Goal: Check status: Check status

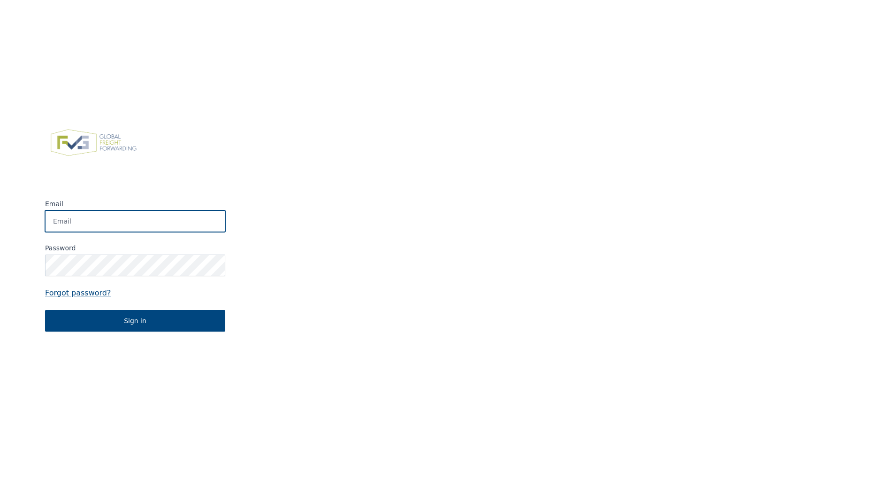
click at [157, 217] on input "Email" at bounding box center [135, 221] width 180 height 22
type input "[PERSON_NAME][EMAIL_ADDRESS][PERSON_NAME][DOMAIN_NAME]"
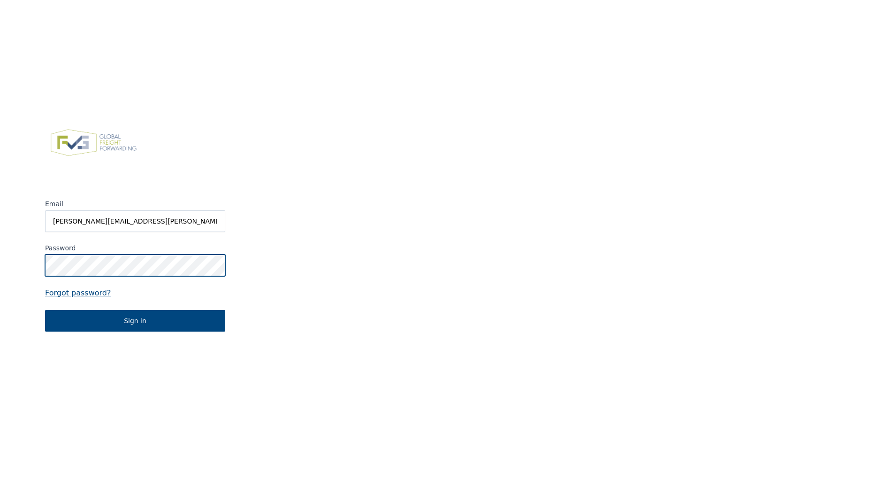
click at [45, 310] on button "Sign in" at bounding box center [135, 321] width 180 height 22
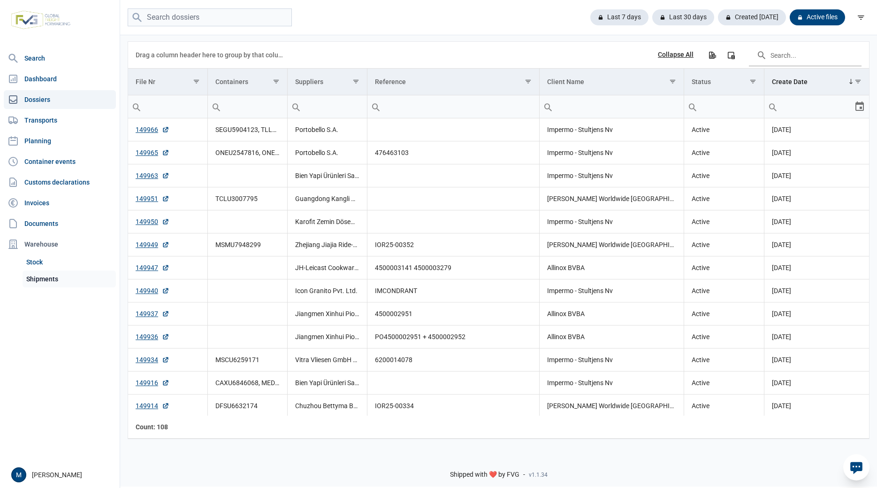
click at [47, 283] on link "Shipments" at bounding box center [69, 278] width 93 height 17
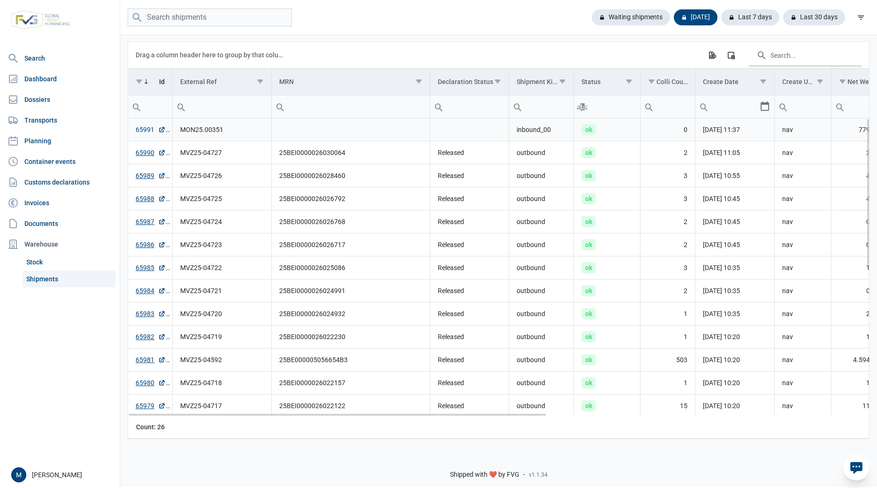
click at [146, 130] on link "65991" at bounding box center [151, 129] width 30 height 9
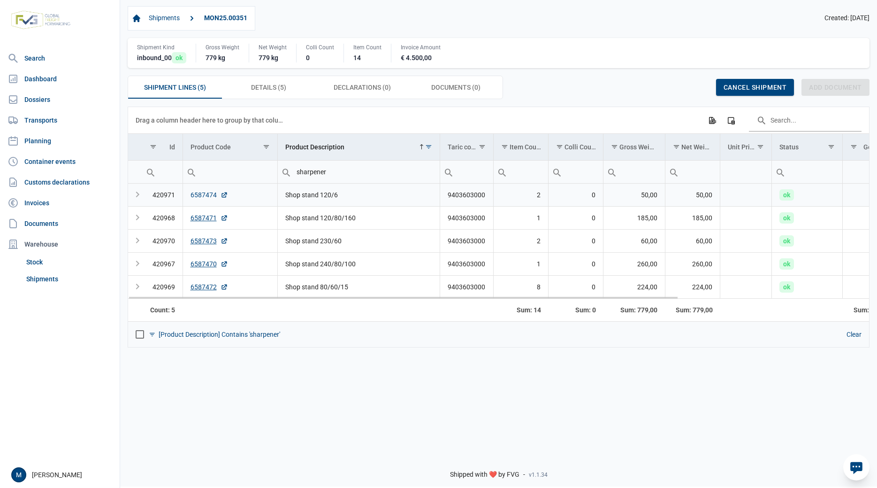
click at [202, 193] on link "6587474" at bounding box center [210, 194] width 38 height 9
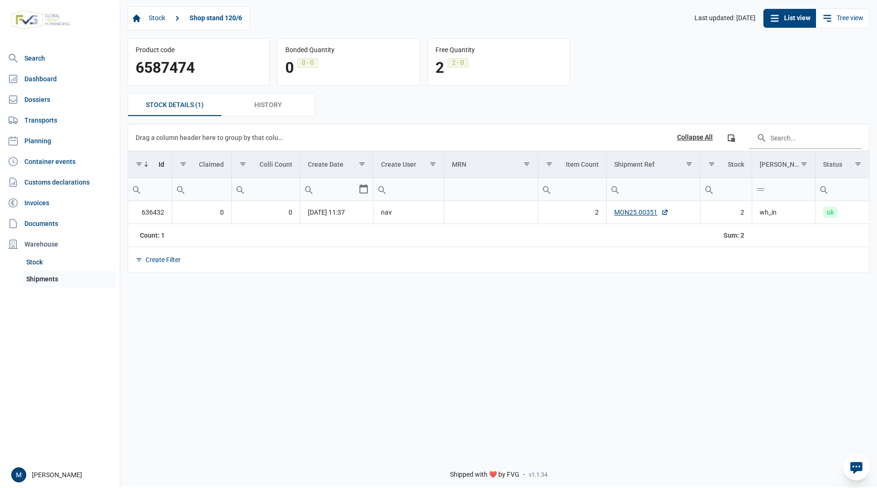
click at [41, 281] on link "Shipments" at bounding box center [69, 278] width 93 height 17
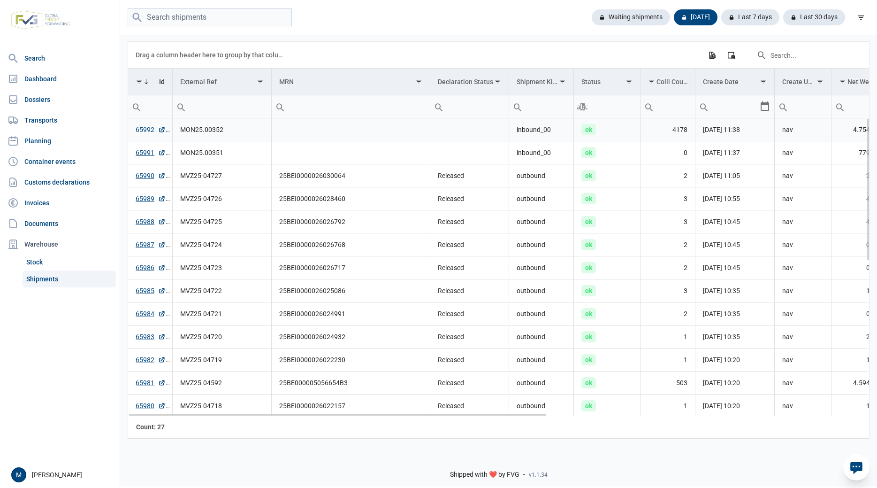
click at [142, 132] on link "65992" at bounding box center [151, 129] width 30 height 9
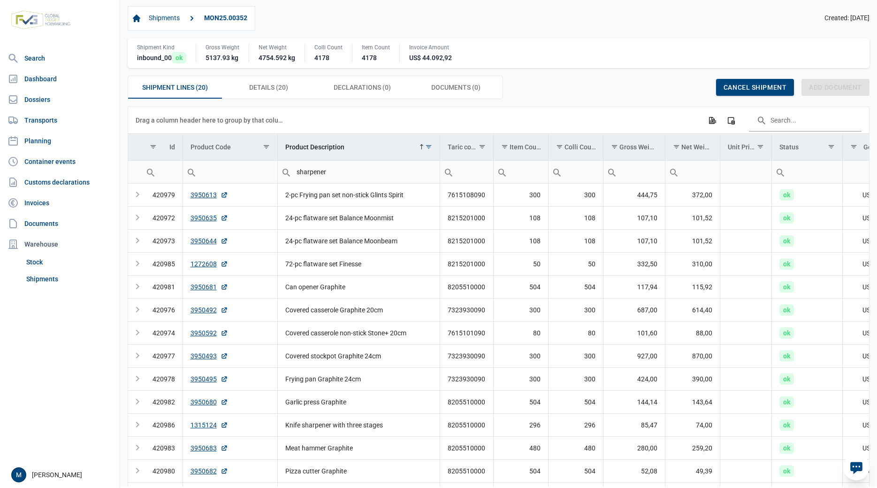
click at [37, 363] on nav "Search Dashboard Dossiers Transports Planning Container events Customs declarat…" at bounding box center [60, 255] width 120 height 413
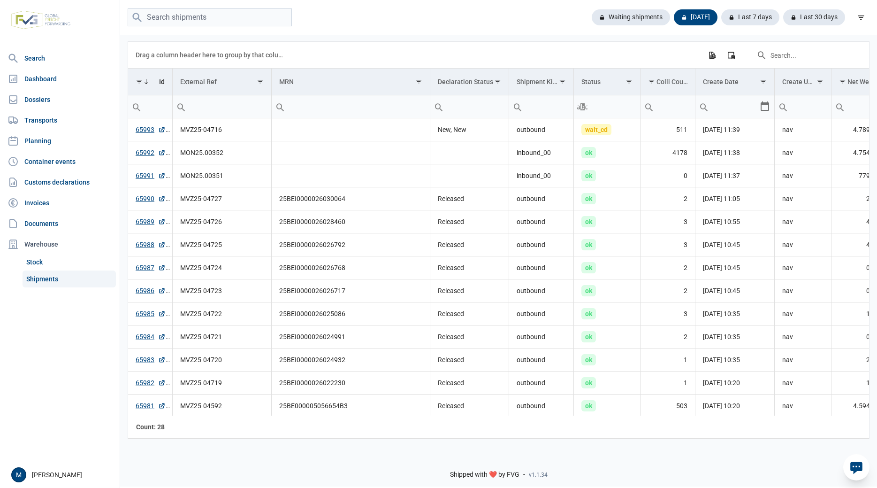
click at [248, 461] on div "Shipped with ❤️ by FVG - v1.1.34" at bounding box center [498, 466] width 757 height 40
click at [39, 262] on link "Stock" at bounding box center [69, 262] width 93 height 17
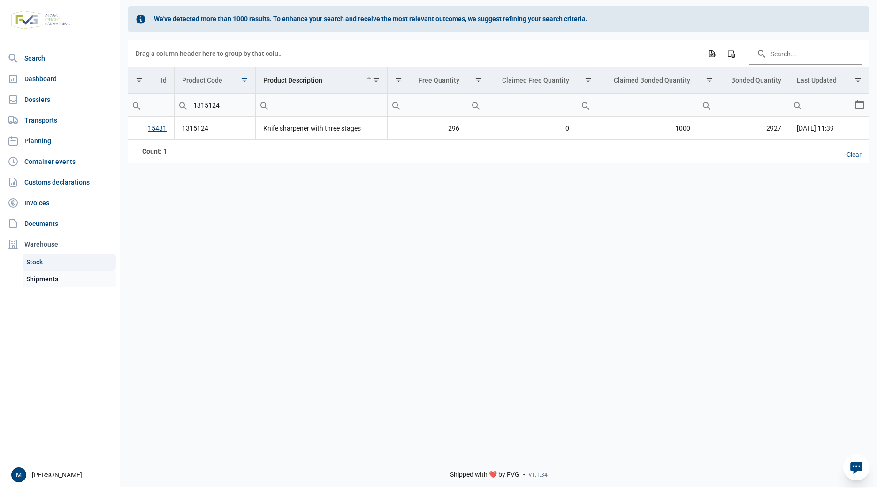
click at [47, 278] on link "Shipments" at bounding box center [69, 278] width 93 height 17
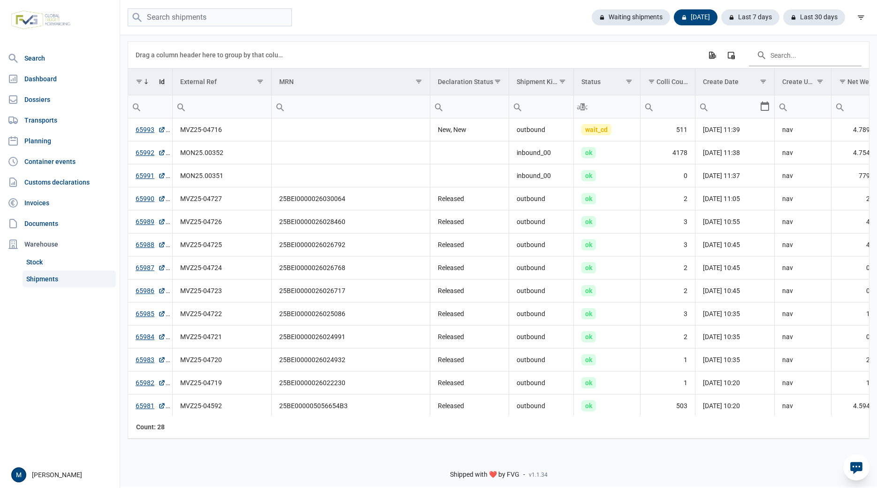
click at [61, 370] on nav "Search Dashboard Dossiers Transports Planning Container events Customs declarat…" at bounding box center [60, 255] width 120 height 413
drag, startPoint x: 180, startPoint y: 131, endPoint x: 223, endPoint y: 131, distance: 43.2
click at [223, 131] on td "MVZ25-04716" at bounding box center [221, 129] width 99 height 23
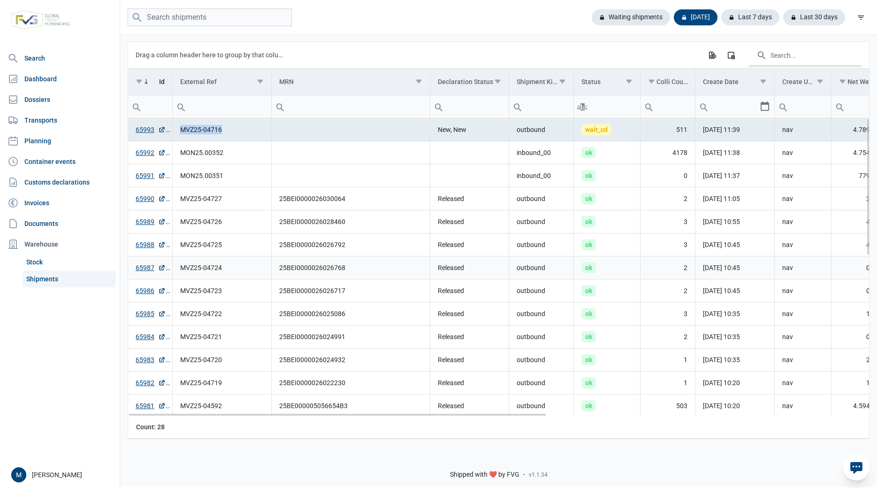
copy td "MVZ25-04716"
click at [142, 133] on link "65993" at bounding box center [151, 129] width 30 height 9
click at [43, 281] on link "Shipments" at bounding box center [69, 278] width 93 height 17
click at [41, 348] on nav "Search Dashboard Dossiers Transports Planning Container events Customs declarat…" at bounding box center [60, 255] width 120 height 413
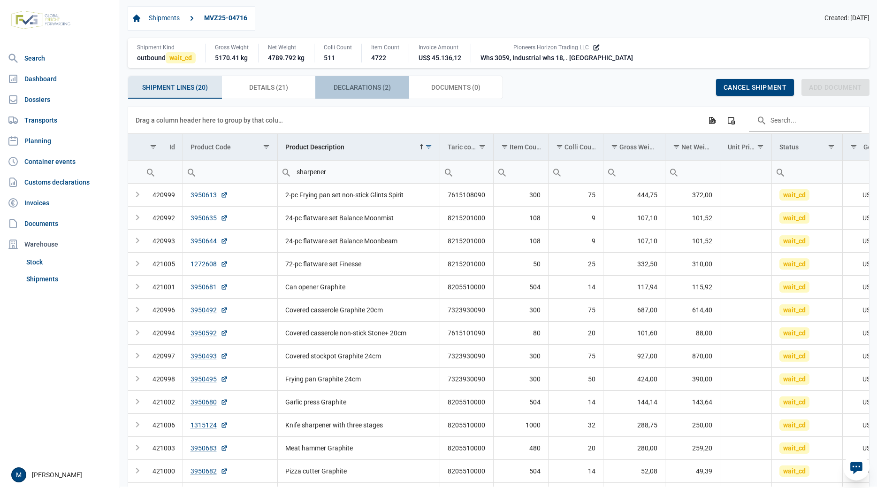
click at [353, 87] on span "Declarations (2) Declarations (2)" at bounding box center [362, 87] width 57 height 11
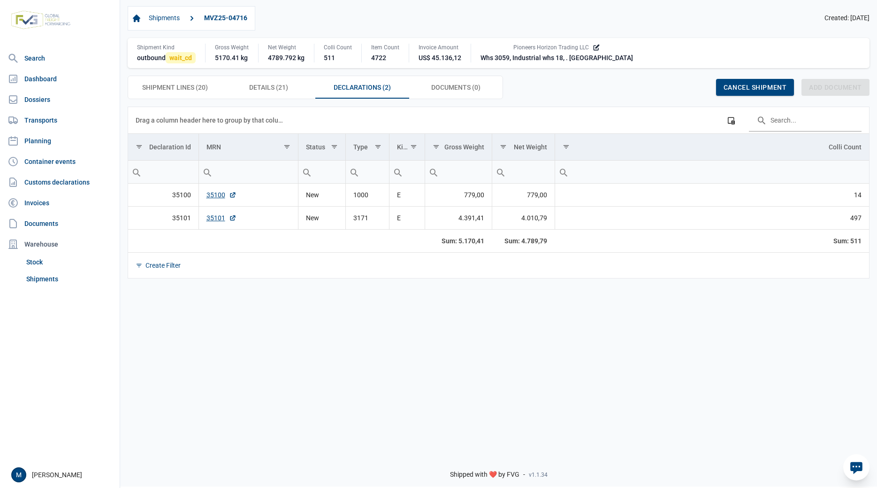
click at [291, 402] on div "Data grid with 2 rows and 8 columns Drag a column header here to group by that …" at bounding box center [498, 277] width 757 height 340
click at [168, 91] on span "Shipment Lines (20) Shipment Lines (20)" at bounding box center [175, 87] width 66 height 11
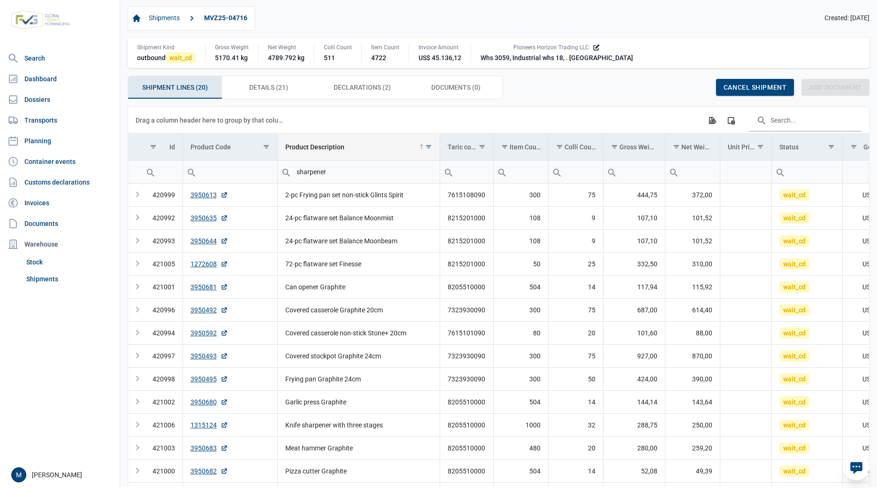
click at [328, 153] on td "Product Description" at bounding box center [358, 147] width 162 height 27
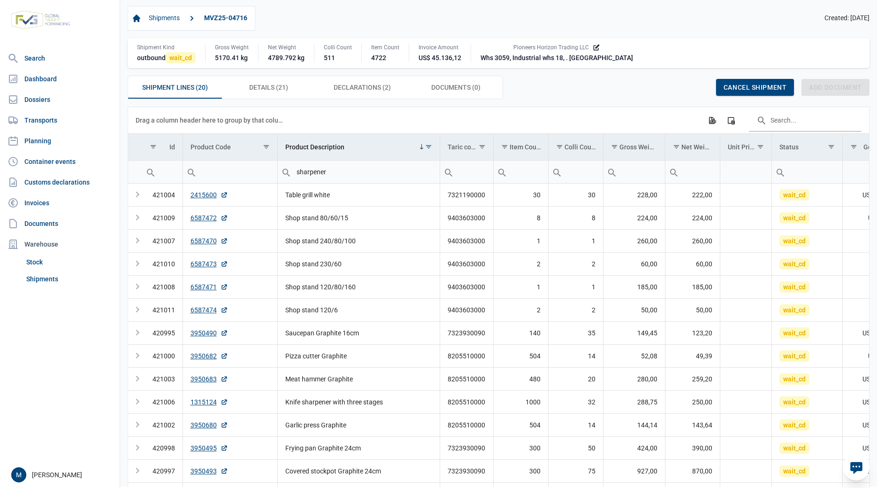
click at [87, 412] on nav "Search Dashboard Dossiers Transports Planning Container events Customs declarat…" at bounding box center [60, 255] width 120 height 413
click at [55, 275] on link "Shipments" at bounding box center [69, 278] width 93 height 17
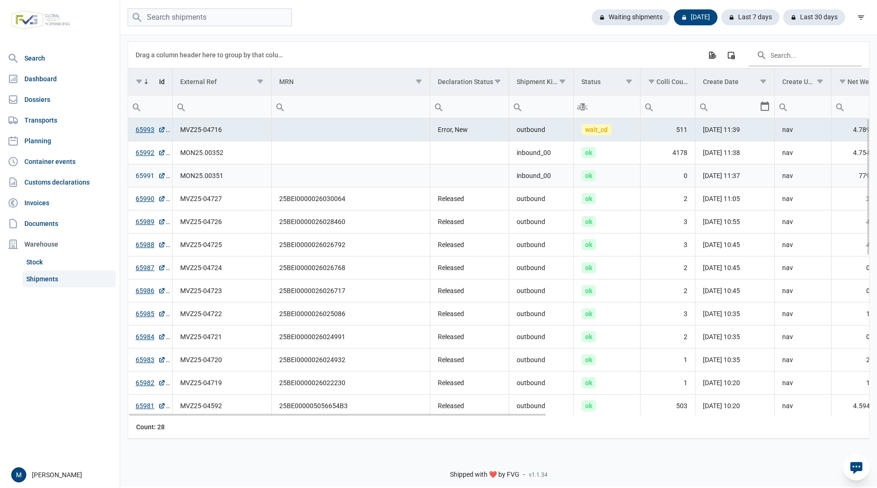
click at [141, 176] on link "65991" at bounding box center [151, 175] width 30 height 9
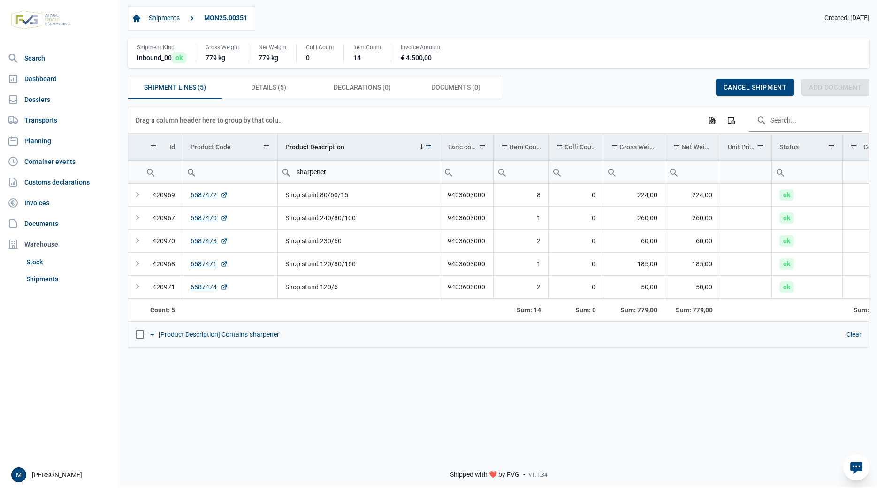
click at [347, 422] on div "Data grid with 5 rows and 14 columns Drag a column header here to group by that…" at bounding box center [498, 277] width 757 height 340
